Goal: Information Seeking & Learning: Learn about a topic

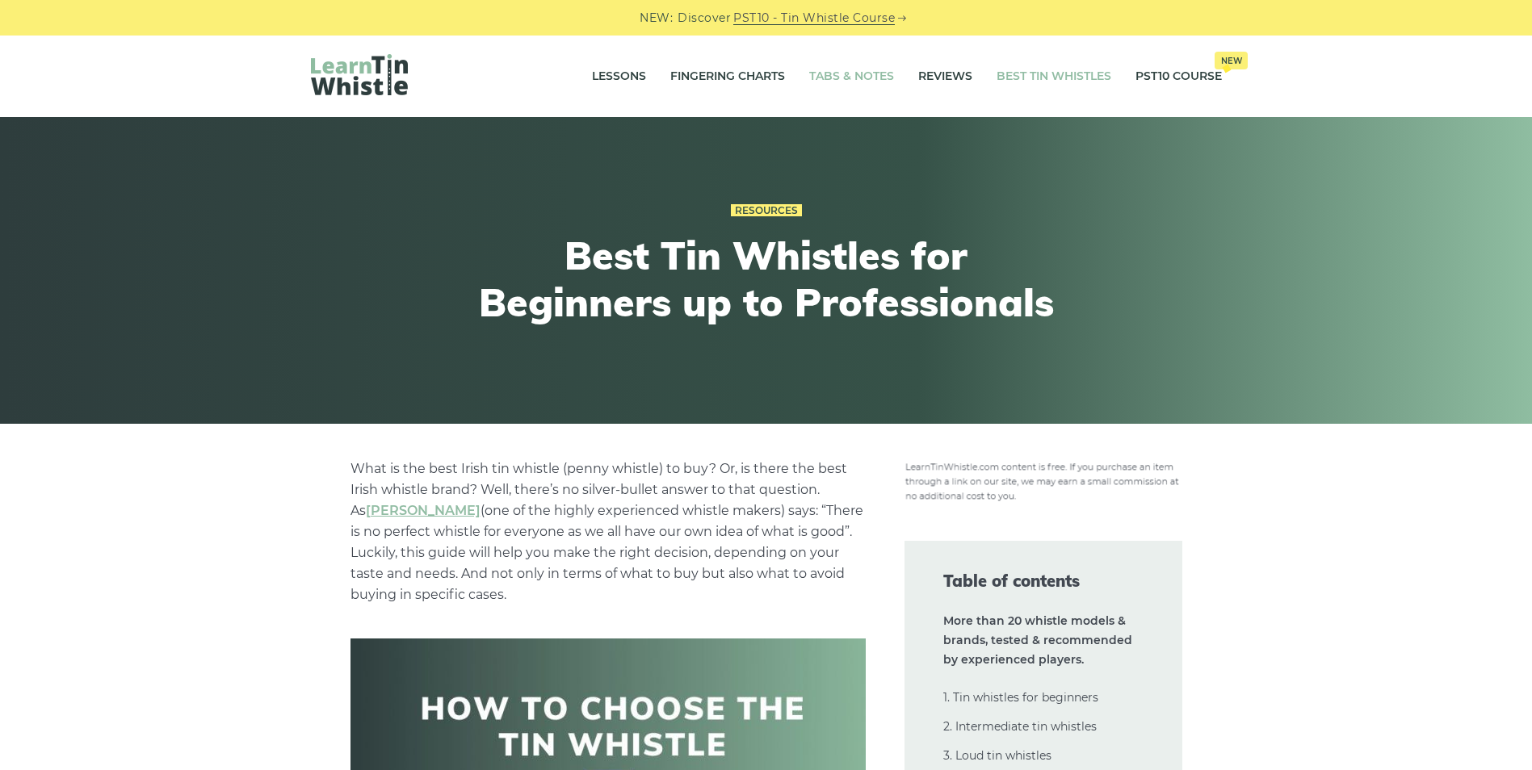
click at [857, 74] on link "Tabs & Notes" at bounding box center [851, 77] width 85 height 40
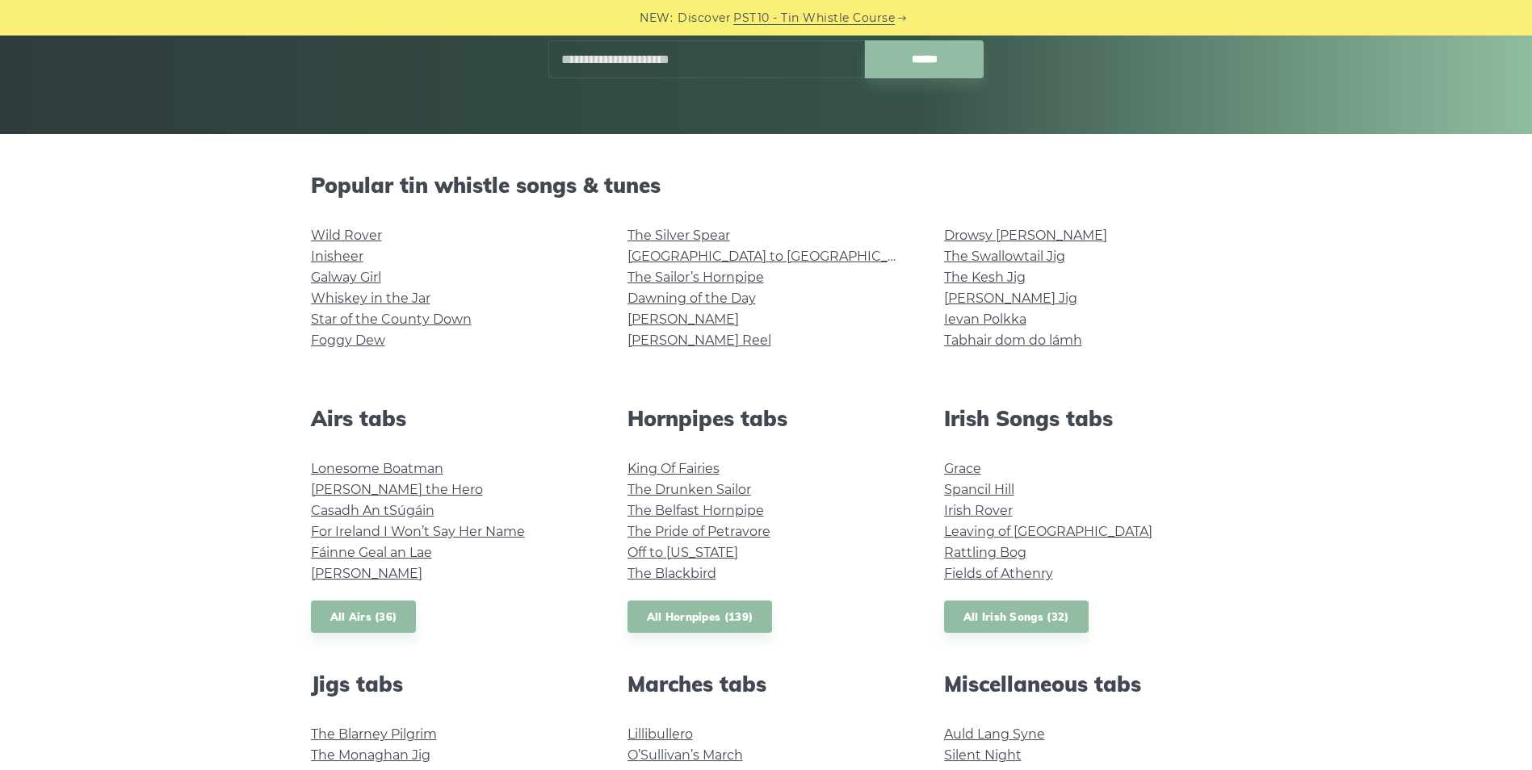
scroll to position [288, 0]
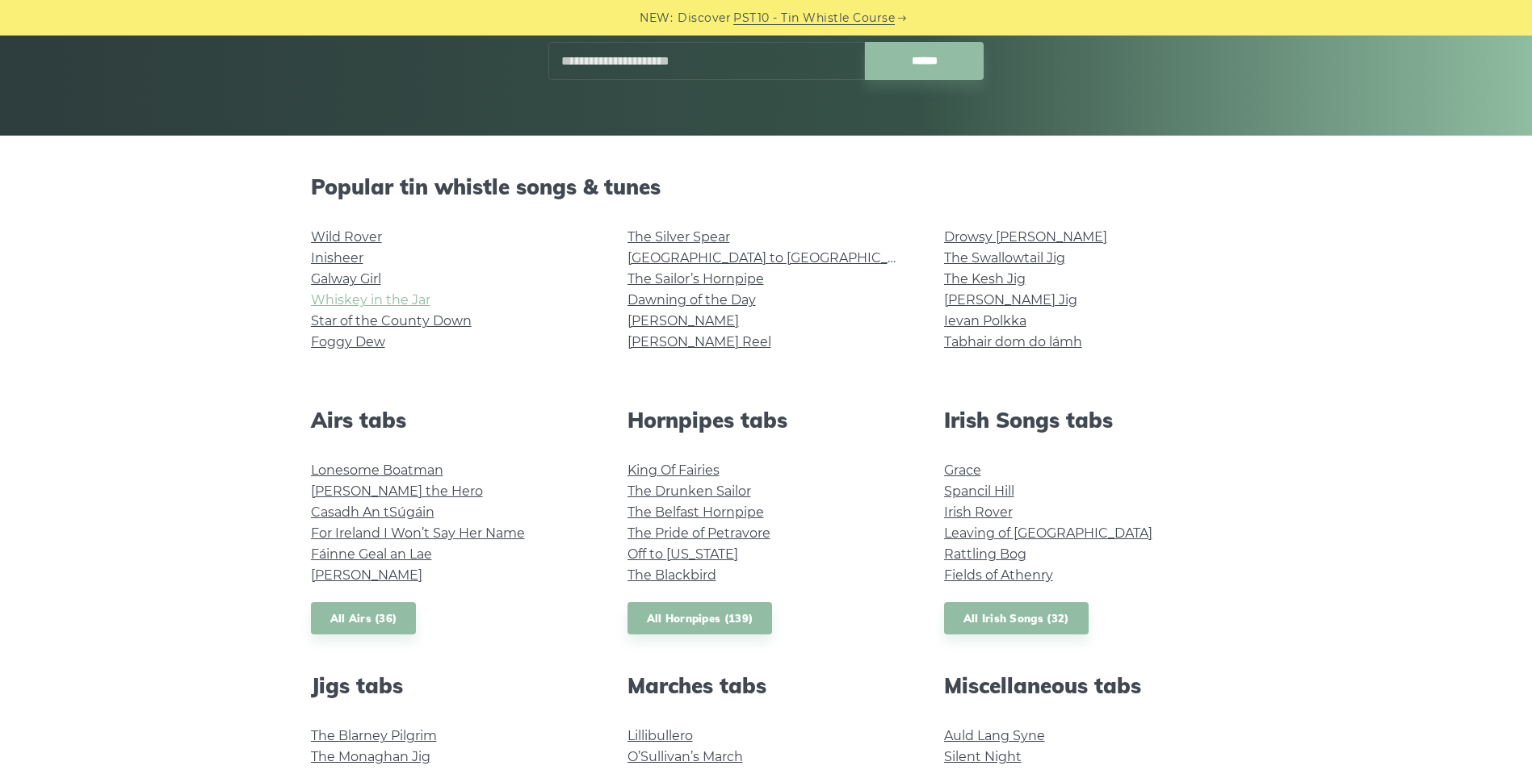
click at [347, 299] on link "Whiskey in the Jar" at bounding box center [370, 299] width 119 height 15
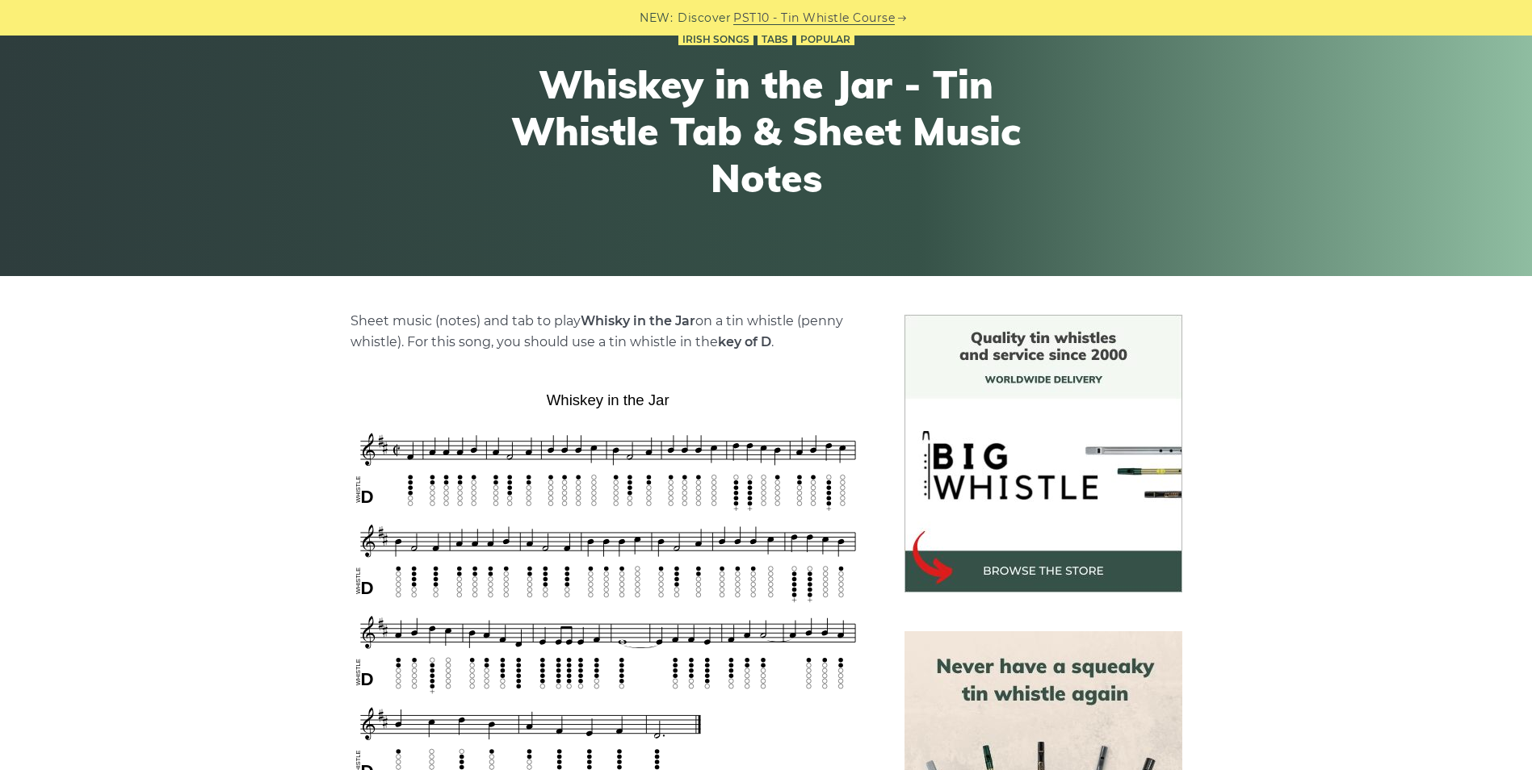
scroll to position [180, 0]
